Goal: Navigation & Orientation: Go to known website

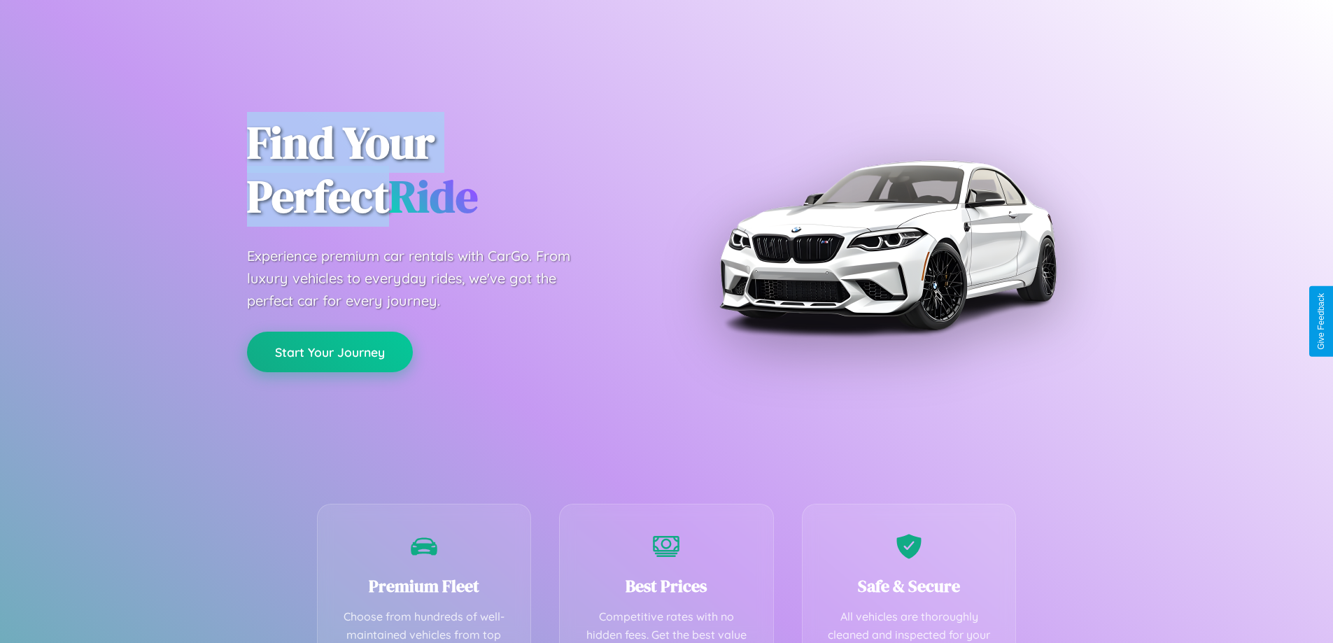
click at [330, 352] on button "Start Your Journey" at bounding box center [330, 352] width 166 height 41
click at [330, 351] on button "Start Your Journey" at bounding box center [330, 352] width 166 height 41
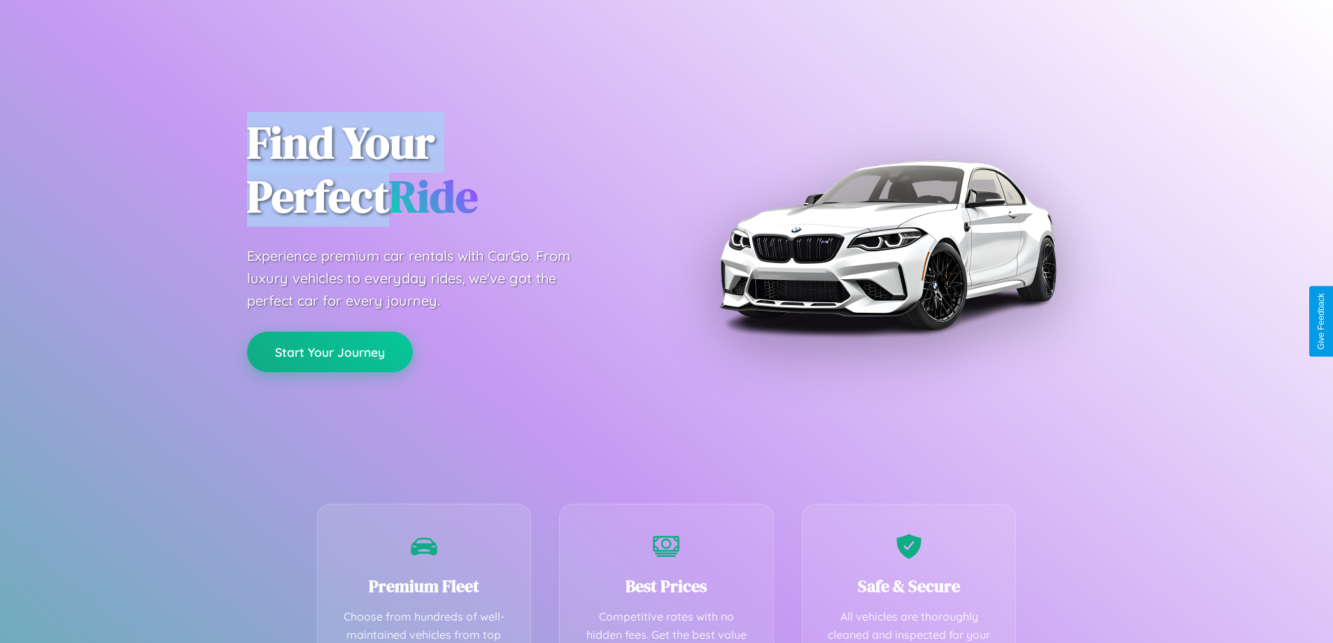
click at [330, 351] on button "Start Your Journey" at bounding box center [330, 352] width 166 height 41
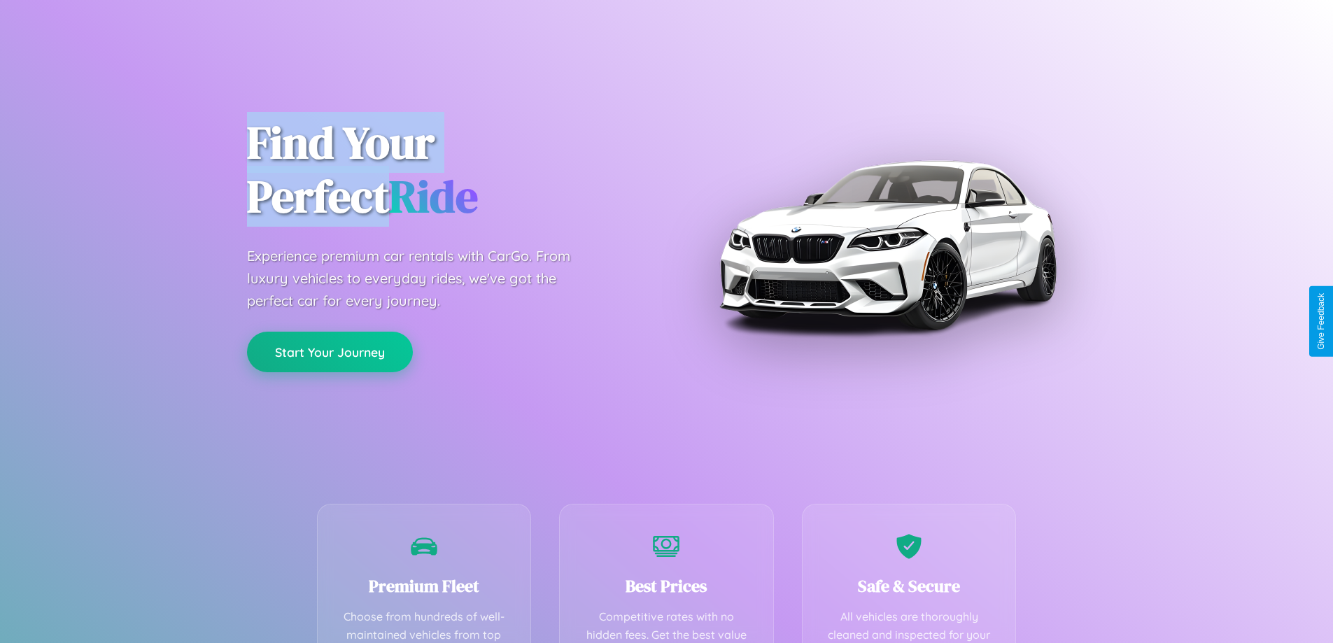
click at [330, 351] on button "Start Your Journey" at bounding box center [330, 352] width 166 height 41
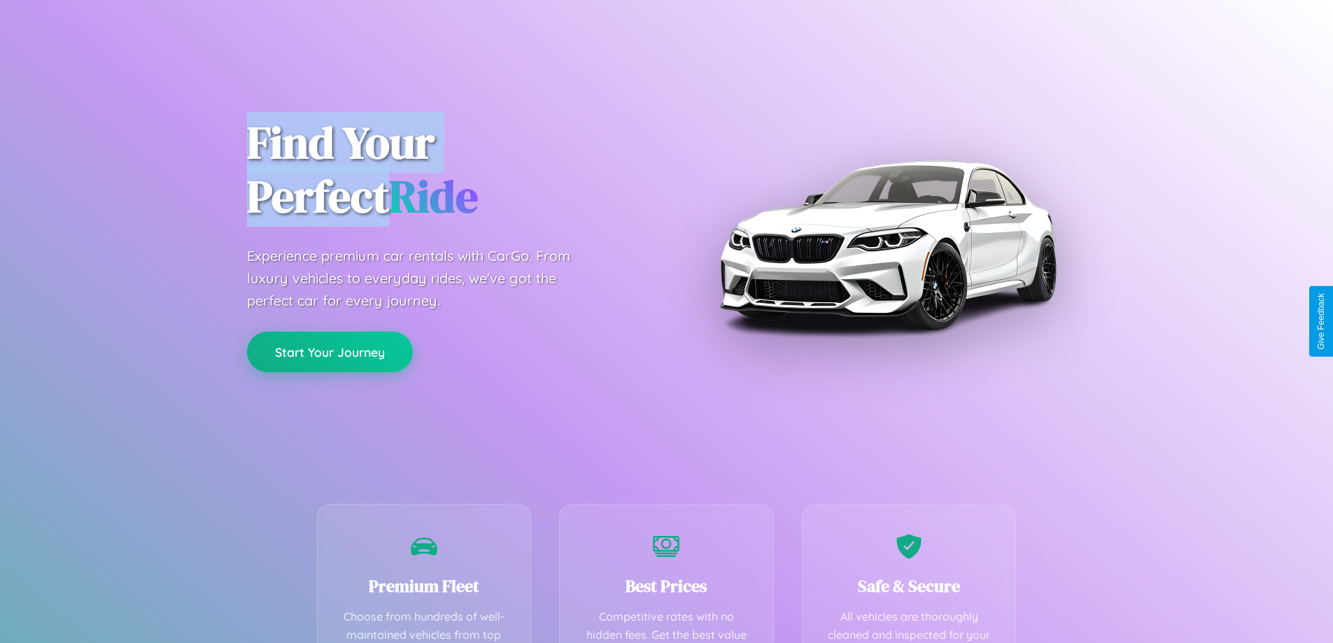
click at [330, 351] on button "Start Your Journey" at bounding box center [330, 352] width 166 height 41
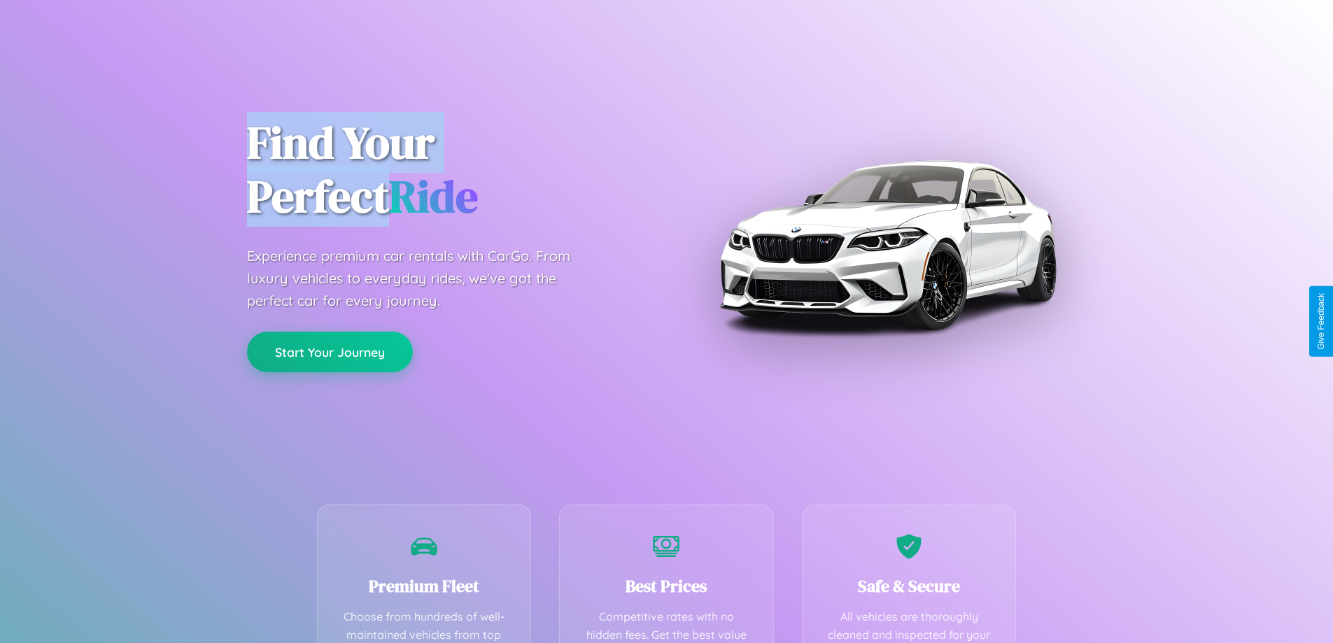
click at [330, 351] on button "Start Your Journey" at bounding box center [330, 352] width 166 height 41
